Goal: Task Accomplishment & Management: Manage account settings

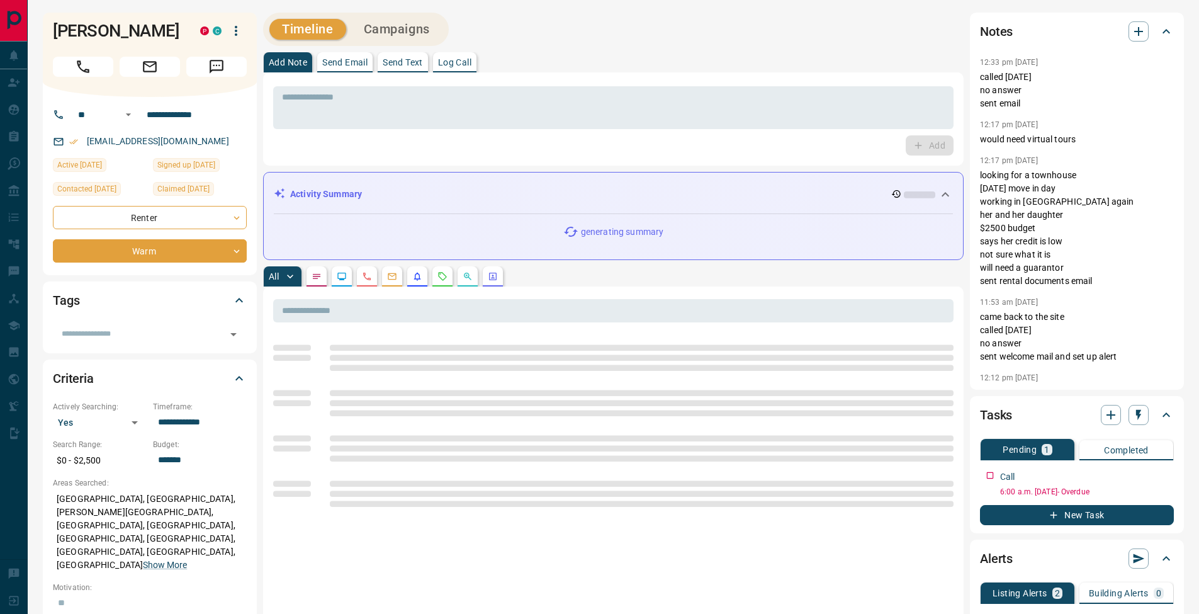
click at [457, 60] on p "Log Call" at bounding box center [454, 62] width 33 height 9
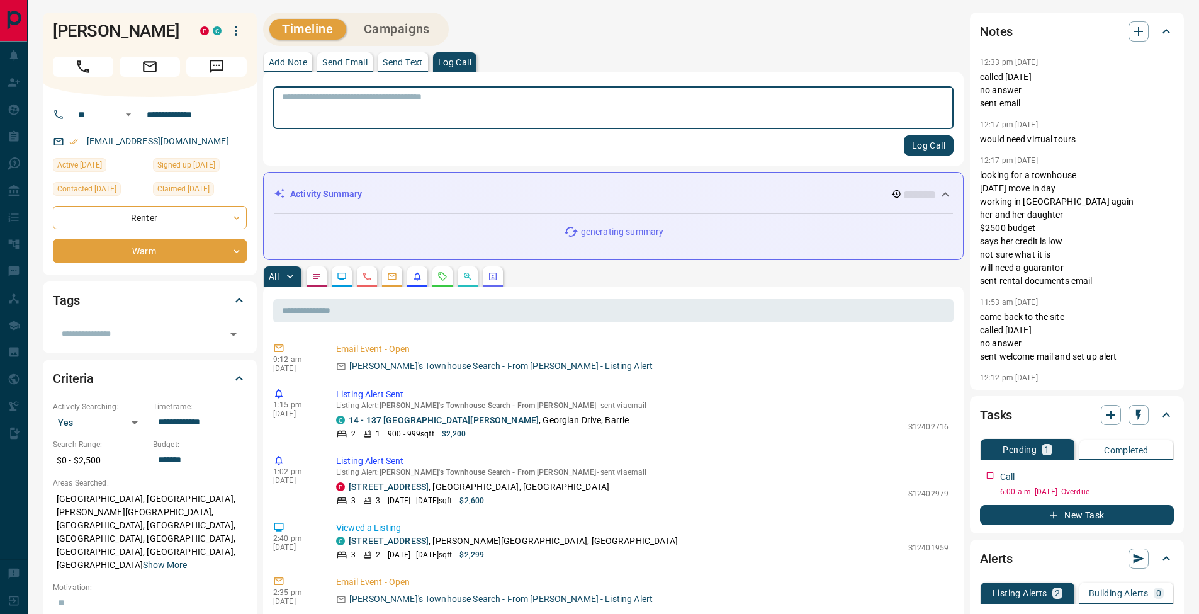
click at [929, 141] on button "Log Call" at bounding box center [929, 145] width 50 height 20
click at [281, 56] on button "Add Note" at bounding box center [288, 62] width 48 height 20
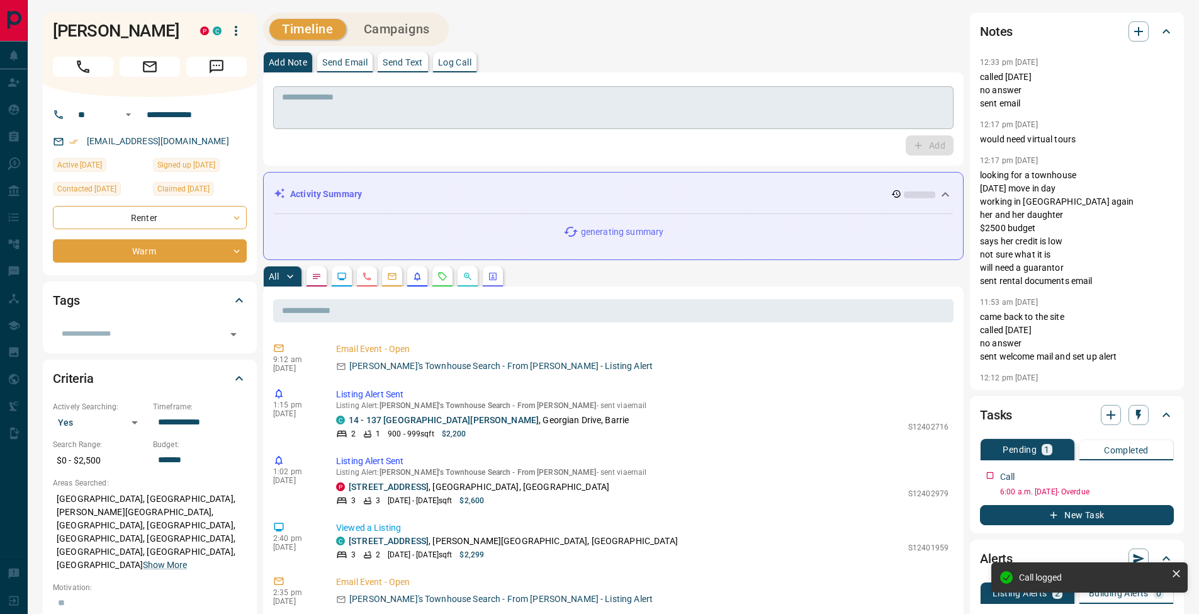
click at [312, 93] on textarea at bounding box center [613, 108] width 663 height 32
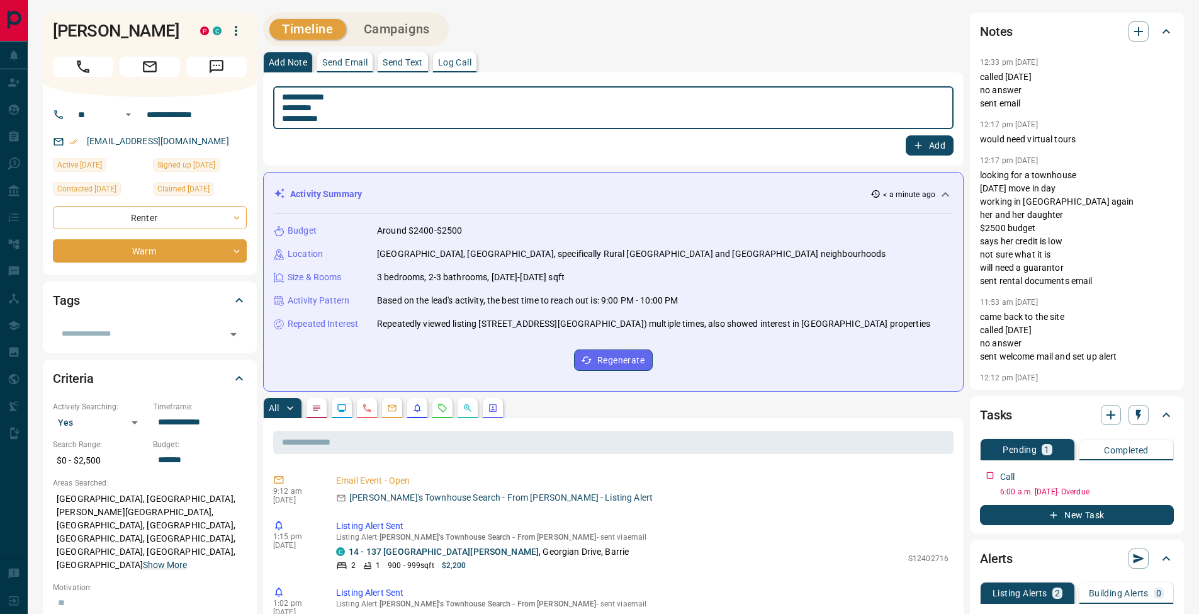
click at [286, 108] on textarea "**********" at bounding box center [613, 108] width 663 height 32
type textarea "**********"
click at [943, 147] on button "Add" at bounding box center [930, 145] width 48 height 20
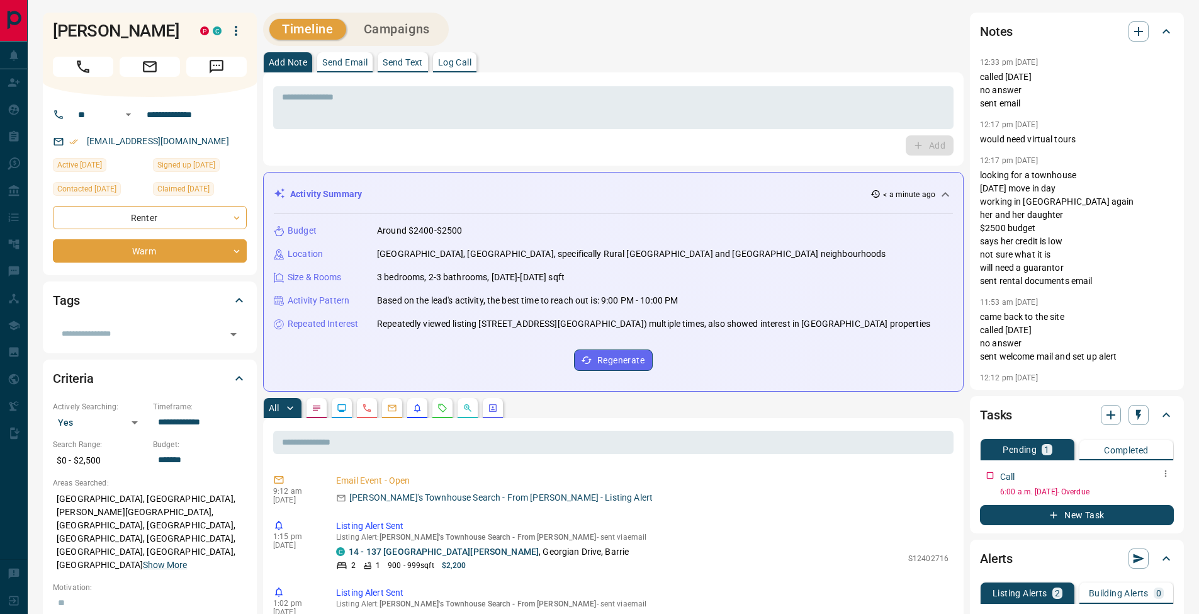
click at [1169, 475] on icon "button" at bounding box center [1166, 473] width 10 height 10
click at [1150, 494] on li "Edit" at bounding box center [1145, 497] width 55 height 19
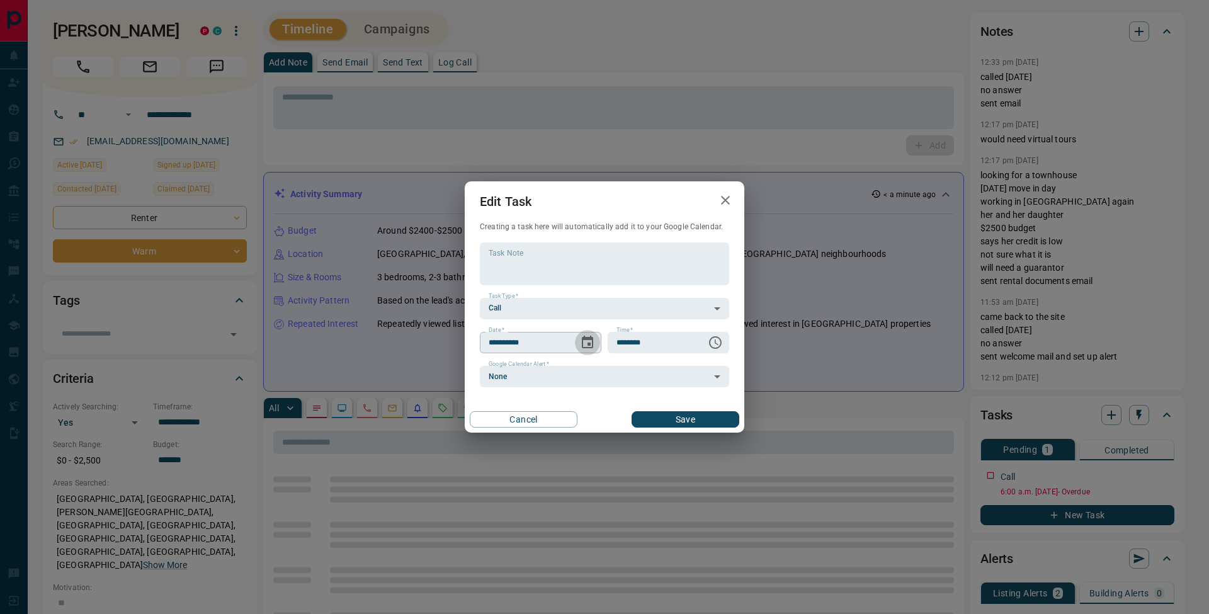
click at [589, 342] on icon "Choose date, selected date is Sep 15, 2025" at bounding box center [587, 342] width 15 height 15
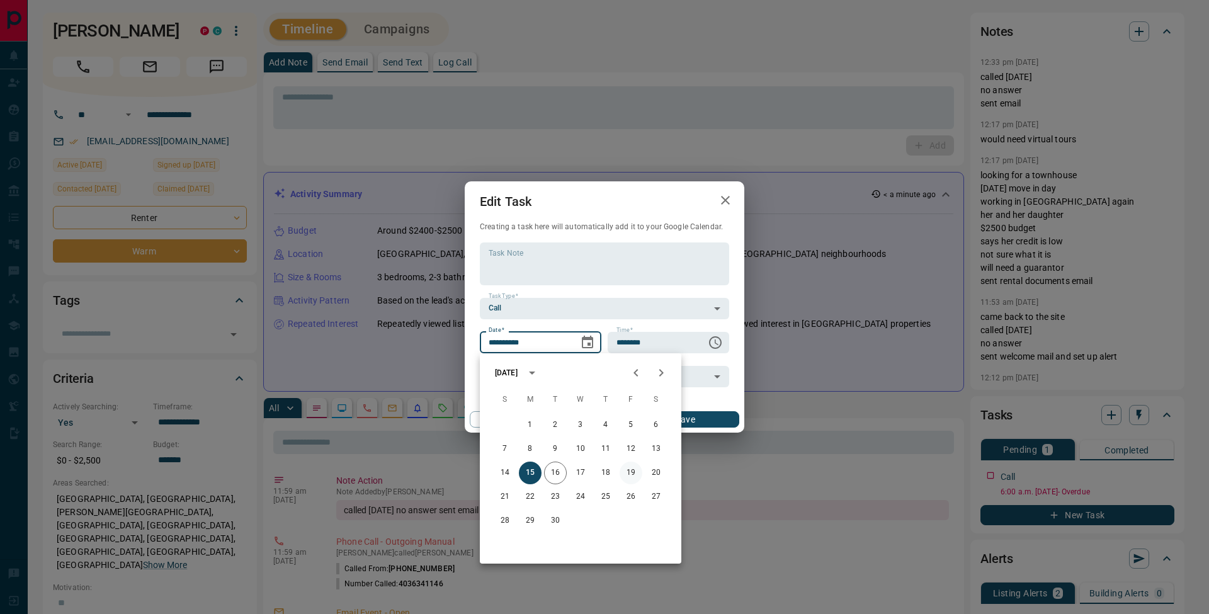
click at [636, 470] on button "19" at bounding box center [630, 472] width 23 height 23
type input "**********"
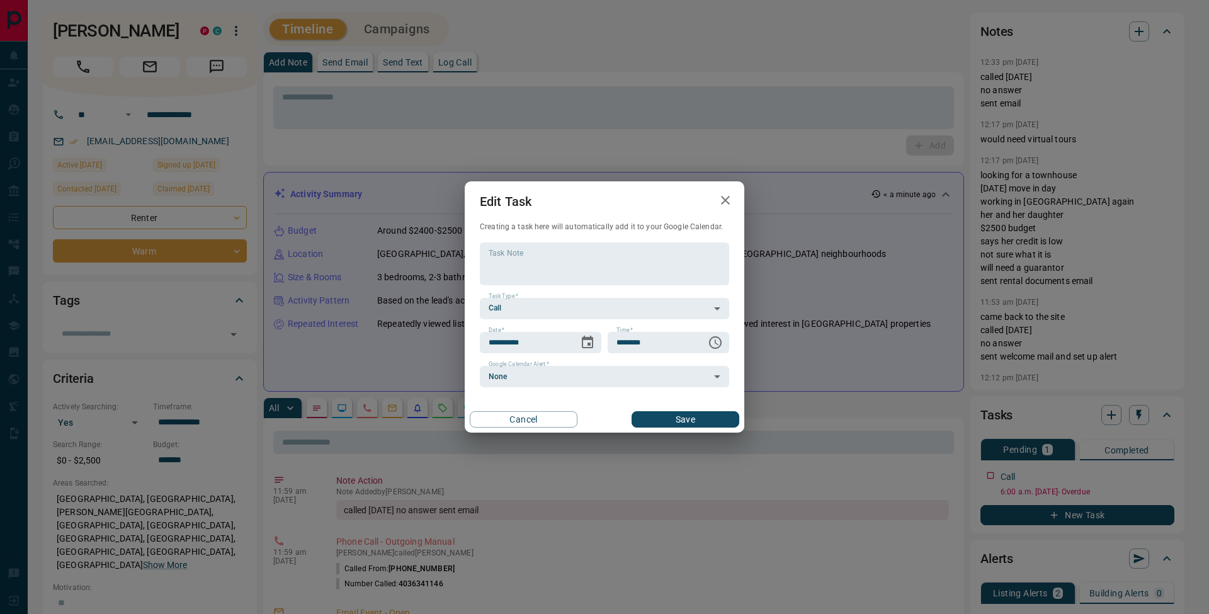
click at [729, 412] on button "Save" at bounding box center [685, 419] width 108 height 16
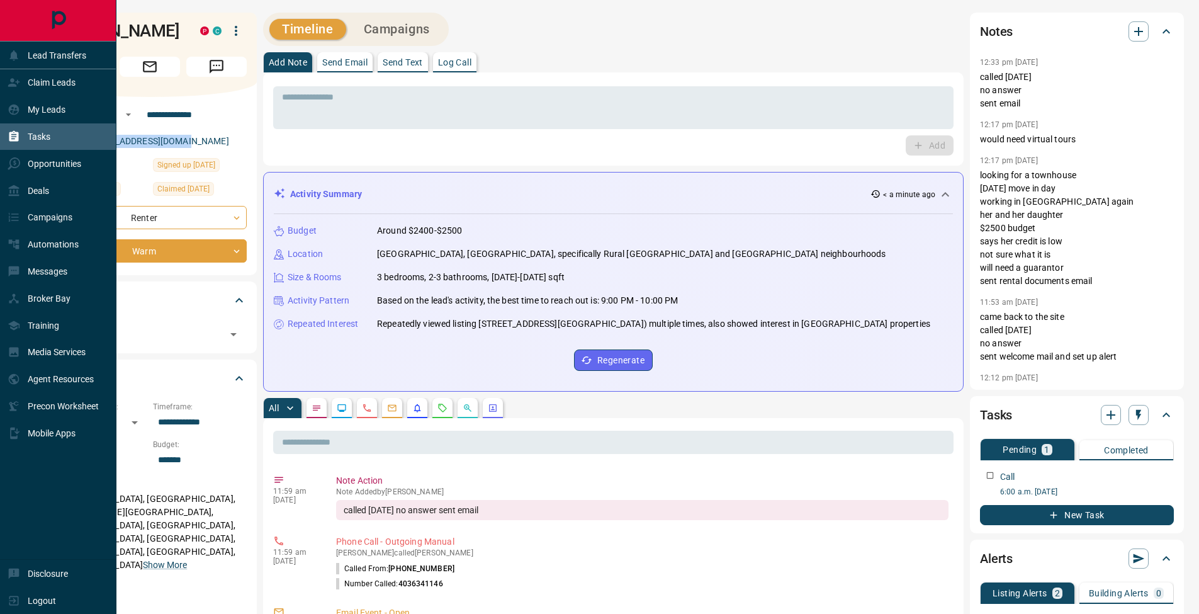
click at [19, 130] on icon at bounding box center [14, 136] width 13 height 13
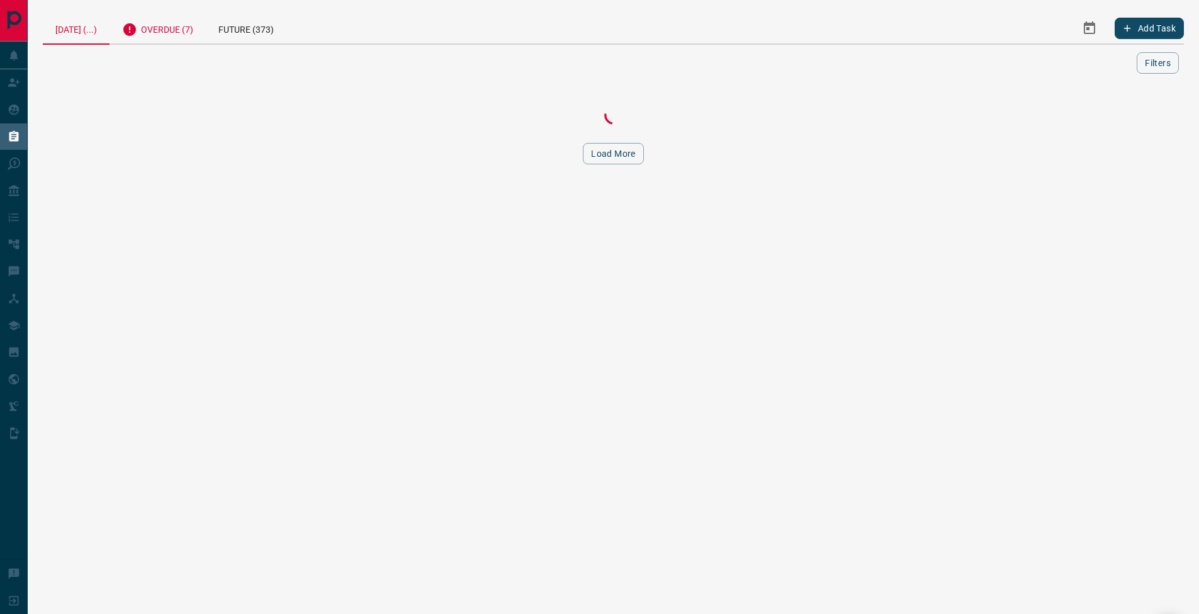
click at [191, 32] on div "Overdue (7)" at bounding box center [158, 28] width 96 height 31
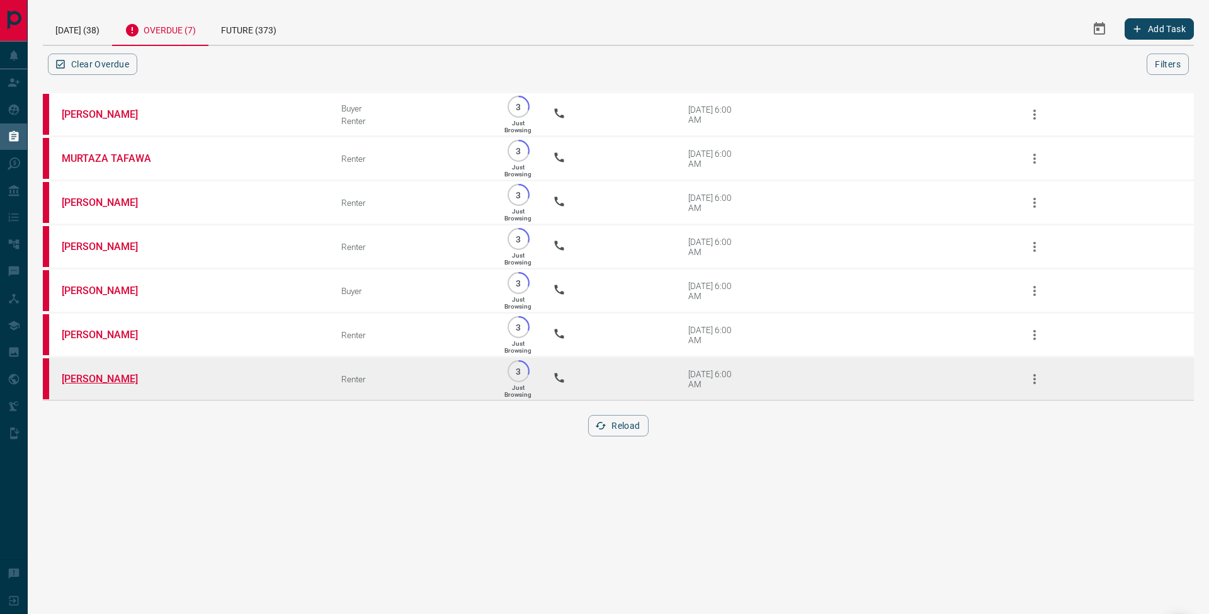
click at [110, 385] on link "[PERSON_NAME]" at bounding box center [109, 379] width 94 height 12
